Goal: Download file/media

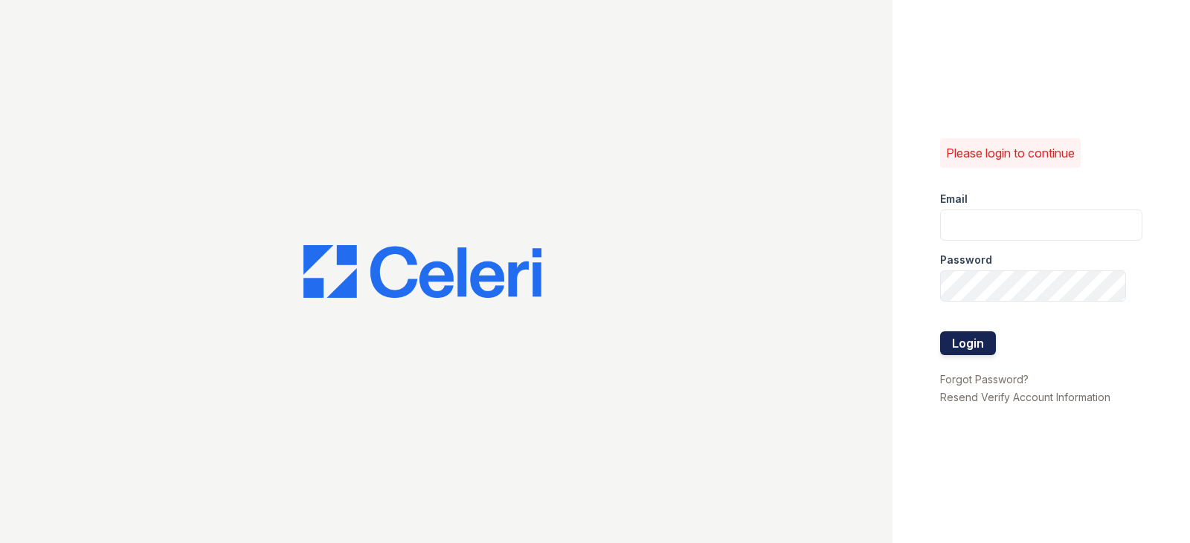
type input "[EMAIL_ADDRESS][DOMAIN_NAME]"
click at [976, 344] on button "Login" at bounding box center [968, 344] width 56 height 24
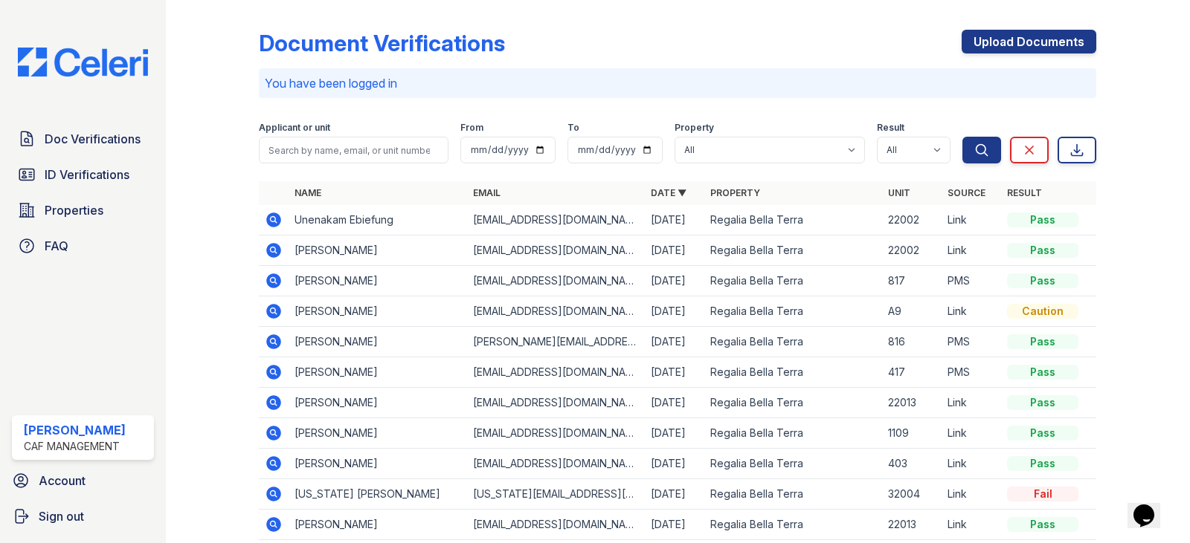
click at [271, 371] on icon at bounding box center [273, 372] width 4 height 4
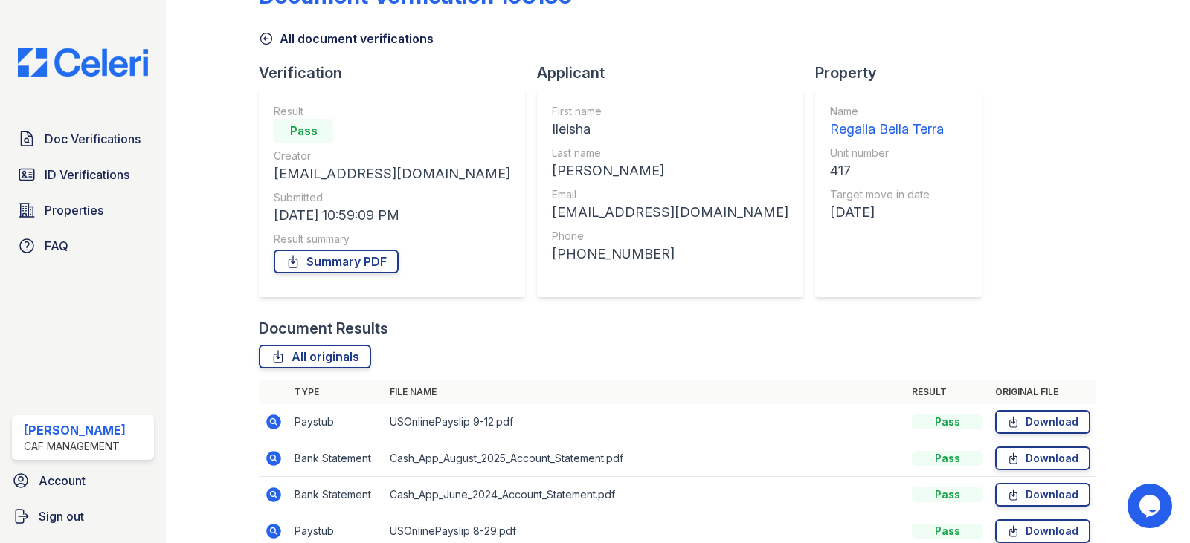
scroll to position [74, 0]
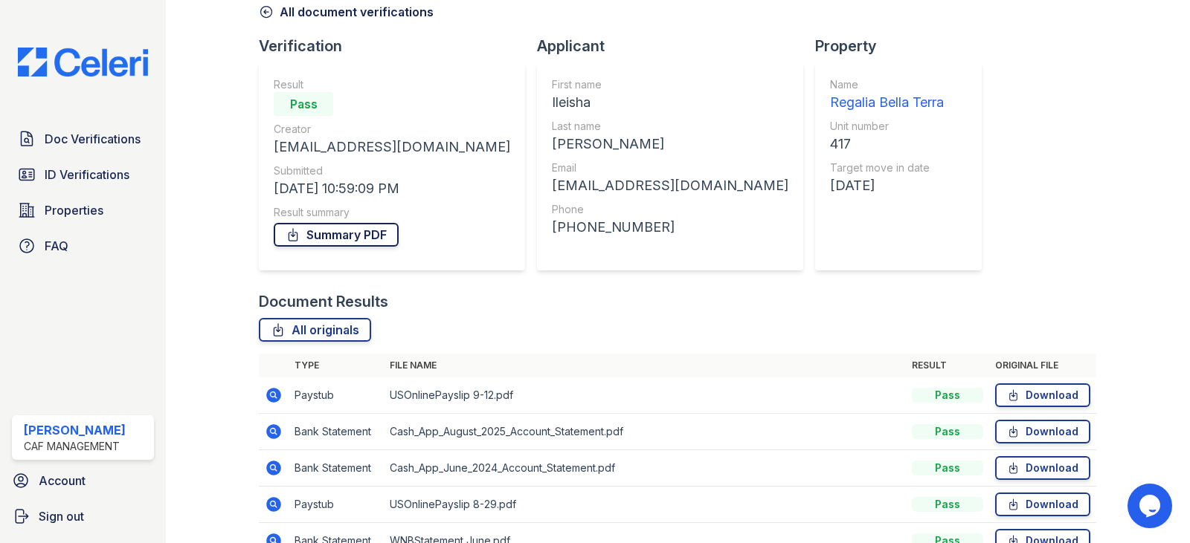
click at [360, 240] on link "Summary PDF" at bounding box center [336, 235] width 125 height 24
